Goal: Information Seeking & Learning: Find specific fact

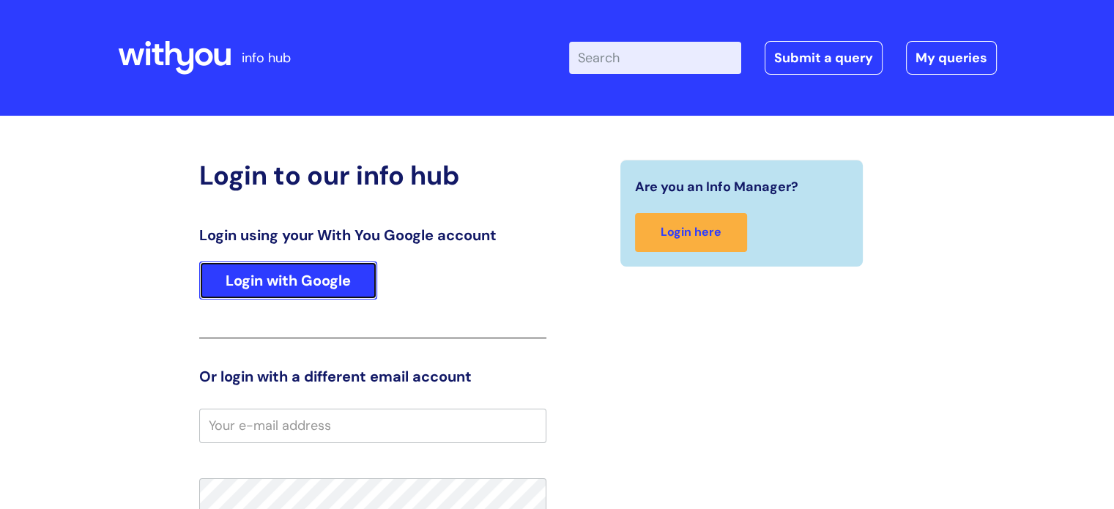
click at [297, 281] on link "Login with Google" at bounding box center [288, 280] width 178 height 38
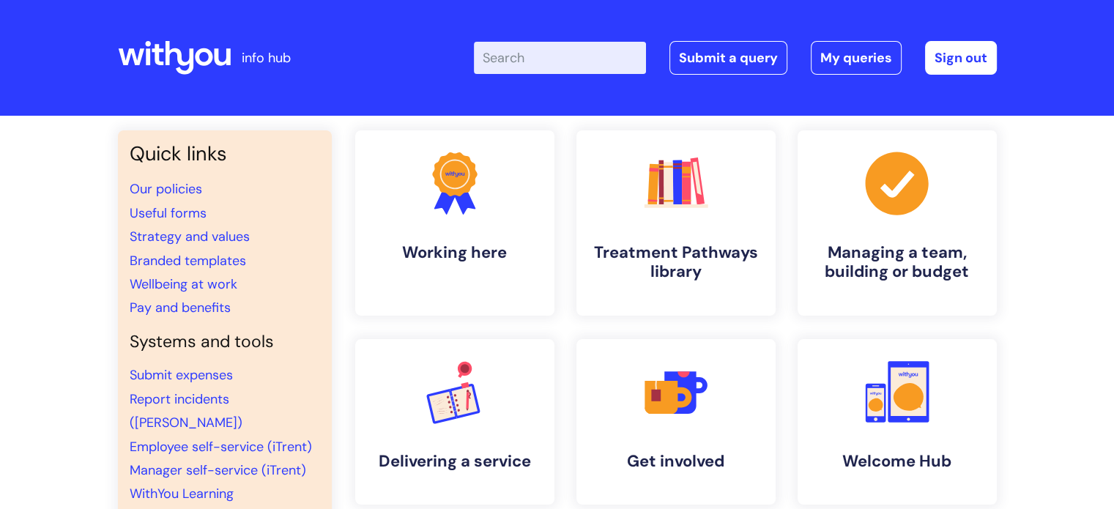
click at [546, 55] on input "Enter your search term here..." at bounding box center [560, 58] width 172 height 32
type input "volunteer"
click button "Search" at bounding box center [0, 0] width 0 height 0
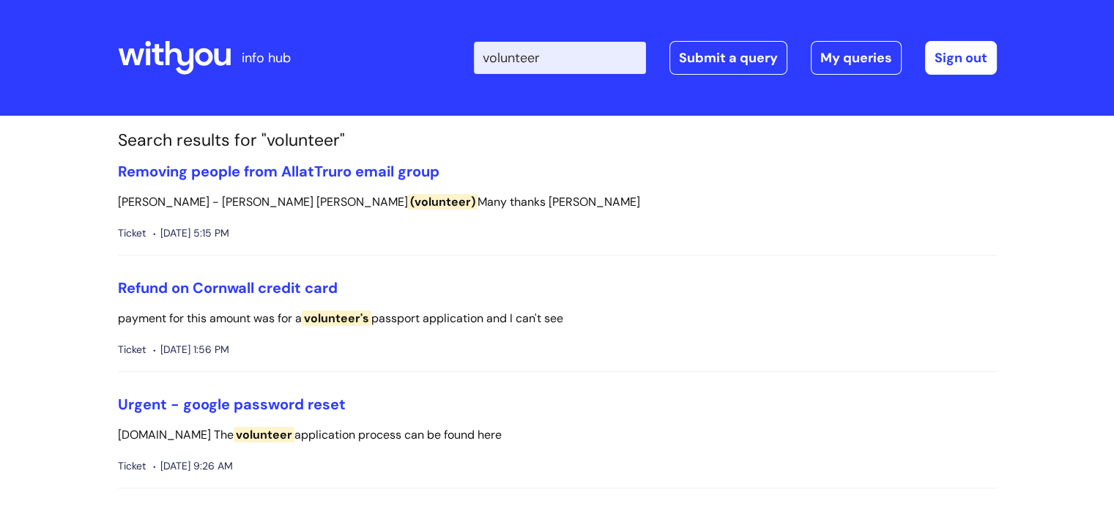
click at [581, 62] on input "volunteer" at bounding box center [560, 58] width 172 height 32
type input "volunteer leave"
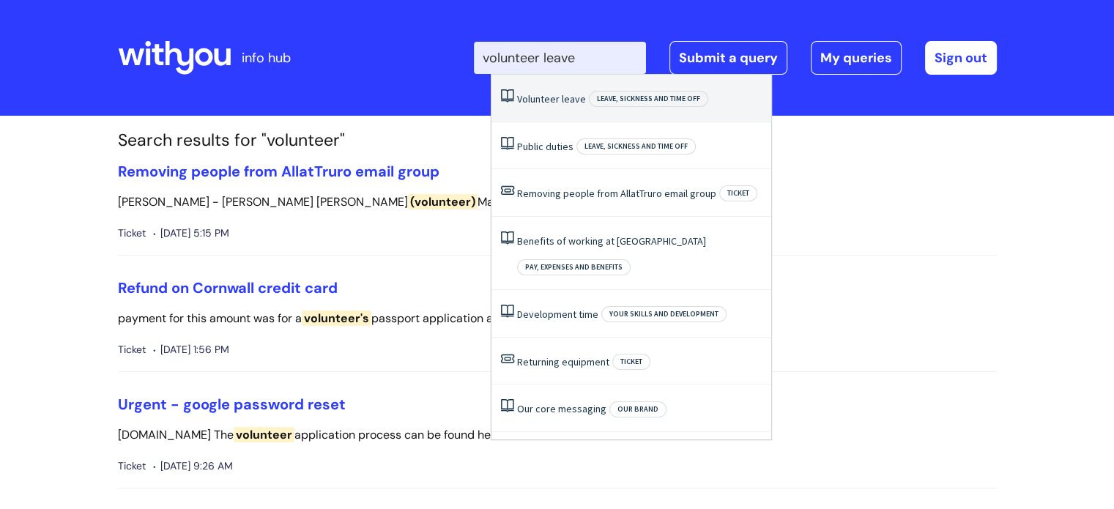
click at [541, 95] on span "Volunteer" at bounding box center [538, 98] width 42 height 13
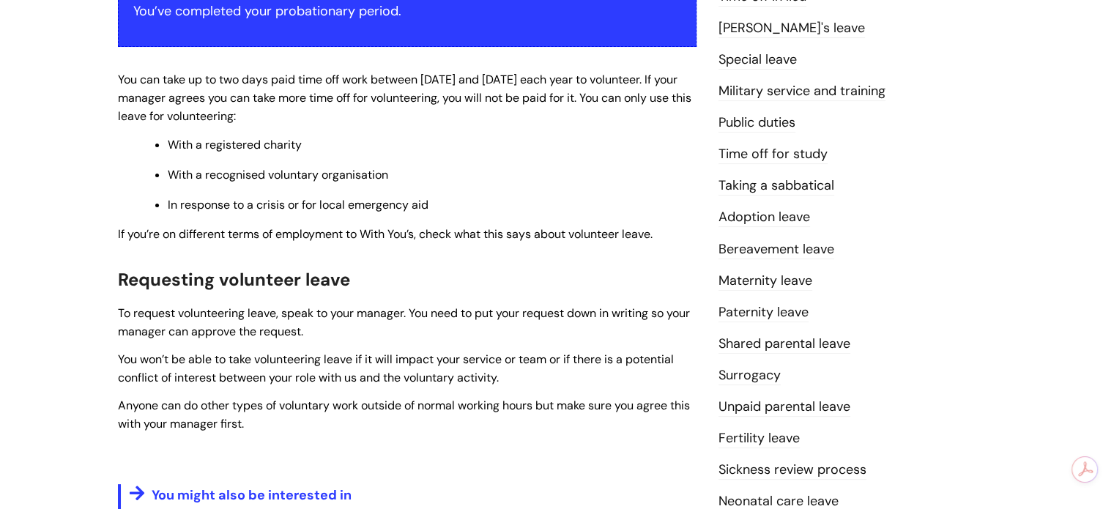
scroll to position [293, 0]
